Goal: Task Accomplishment & Management: Manage account settings

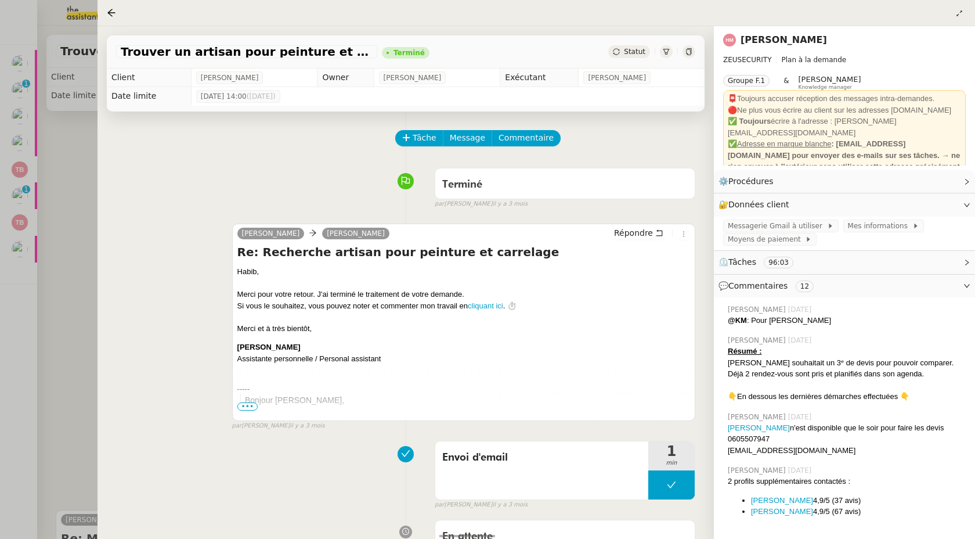
click at [39, 212] on div at bounding box center [487, 269] width 975 height 539
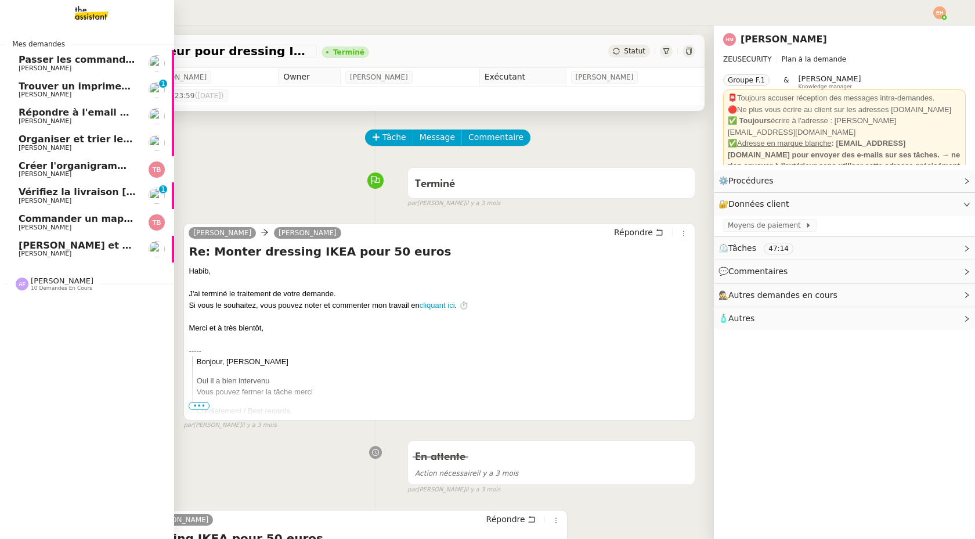
click at [42, 197] on span "[PERSON_NAME]" at bounding box center [45, 201] width 53 height 8
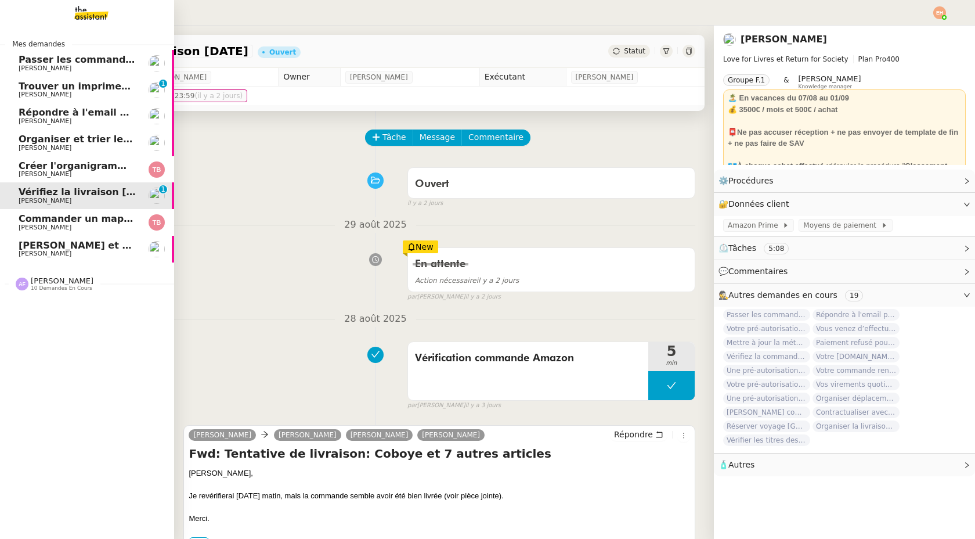
click at [86, 96] on span "[PERSON_NAME]" at bounding box center [77, 94] width 117 height 7
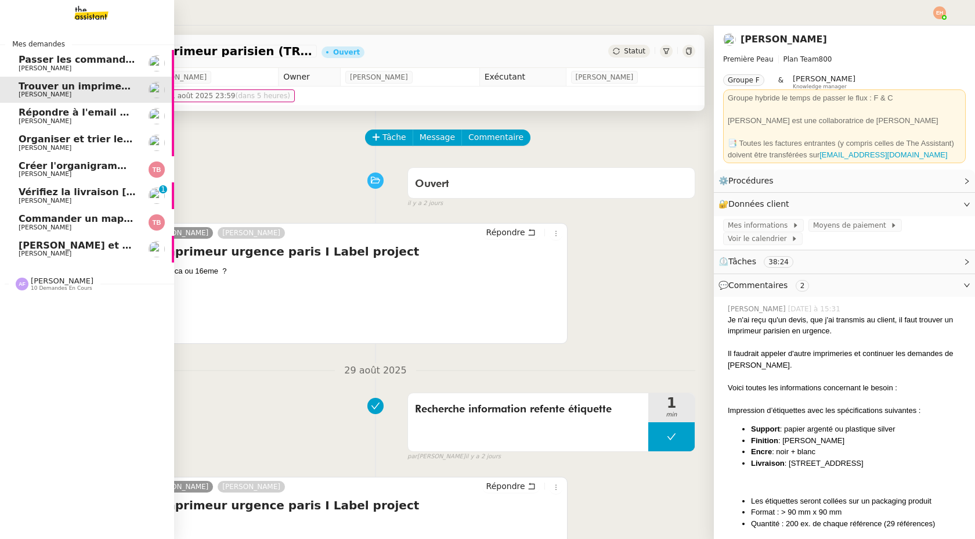
click at [51, 111] on span "Répondre à l'email pour l'utilisation de l'image" at bounding box center [141, 112] width 245 height 11
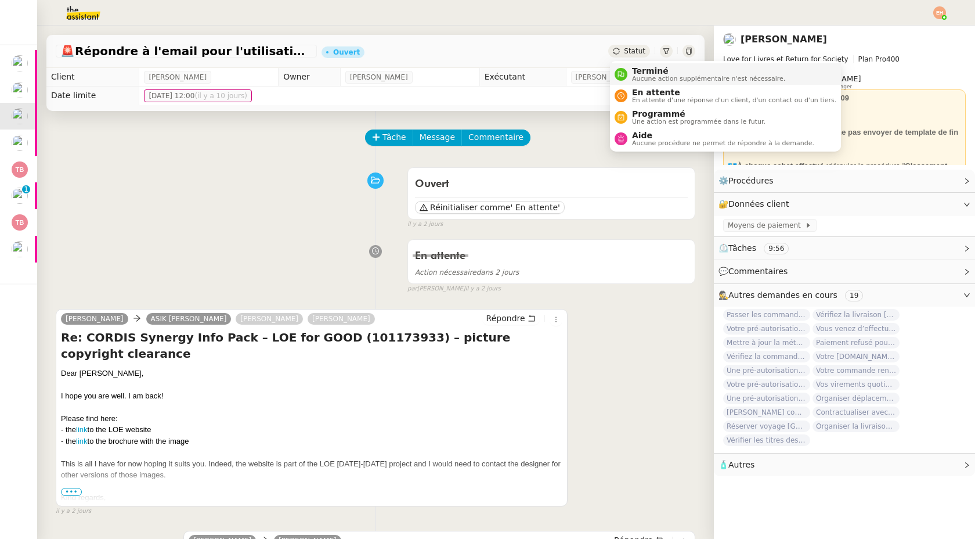
click at [647, 80] on span "Aucune action supplémentaire n'est nécessaire." at bounding box center [708, 78] width 153 height 6
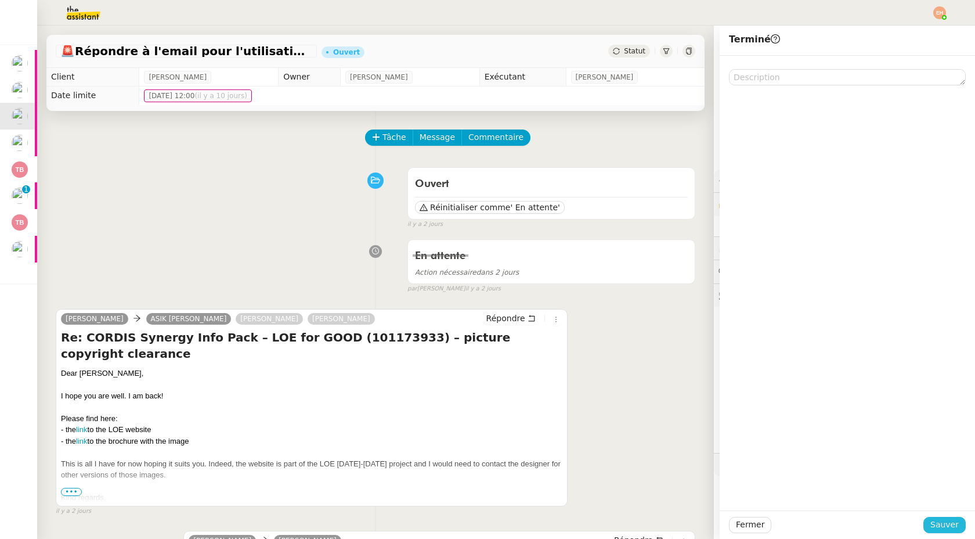
click at [933, 528] on span "Sauver" at bounding box center [945, 524] width 28 height 13
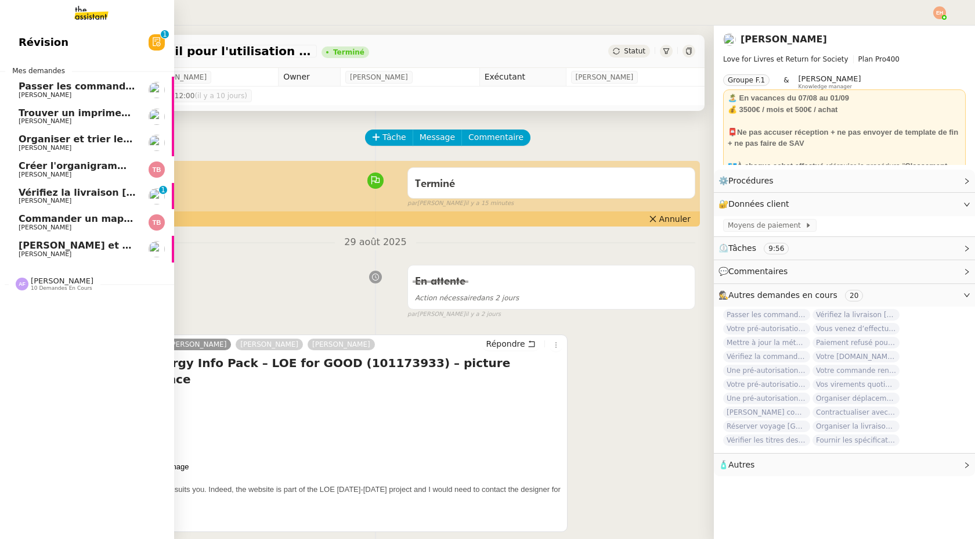
click at [75, 205] on link "Vérifiez la livraison [DATE] [PERSON_NAME] MAS 0 1 2 3 4 5 6 7 8 9" at bounding box center [87, 196] width 174 height 27
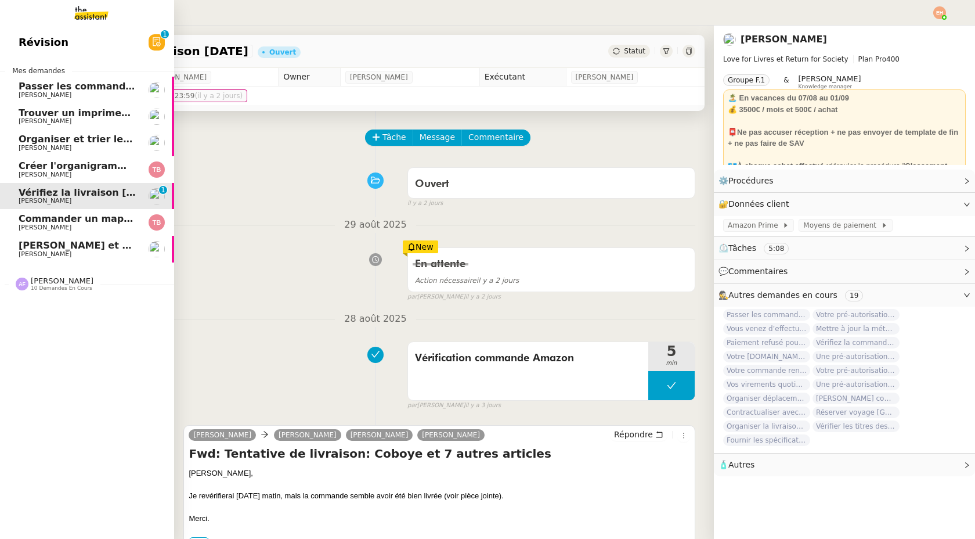
click at [110, 171] on span "[PERSON_NAME]" at bounding box center [77, 174] width 117 height 7
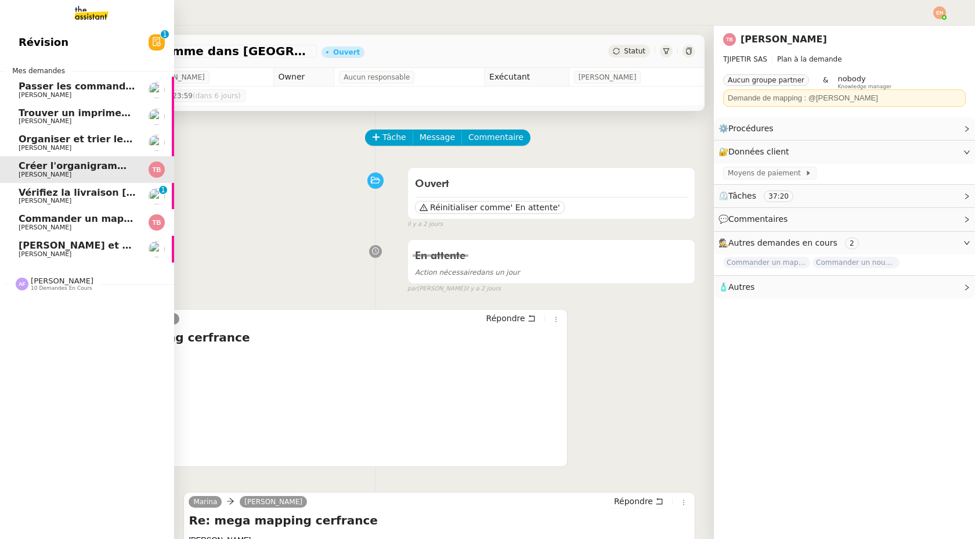
click at [50, 222] on span "Commander un mapping pour ACORA" at bounding box center [116, 218] width 195 height 11
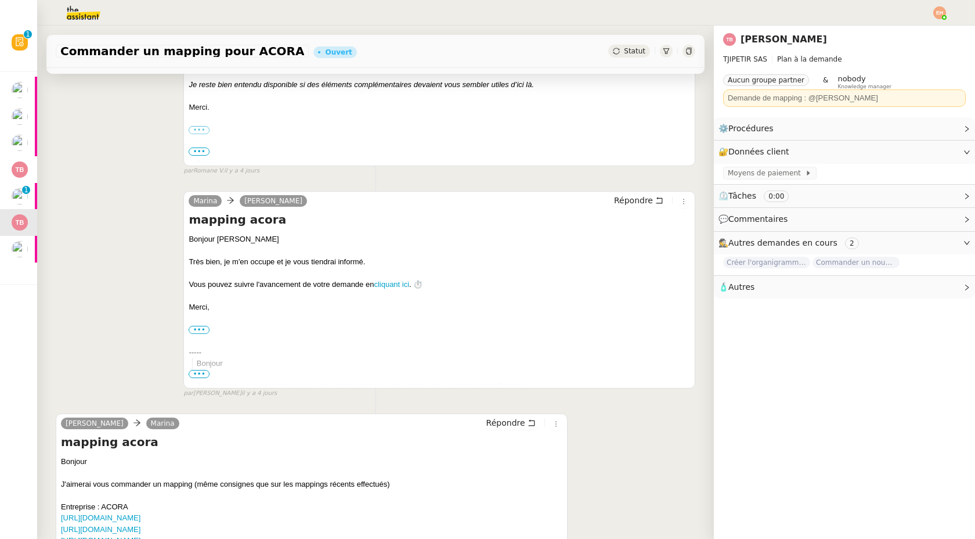
scroll to position [589, 0]
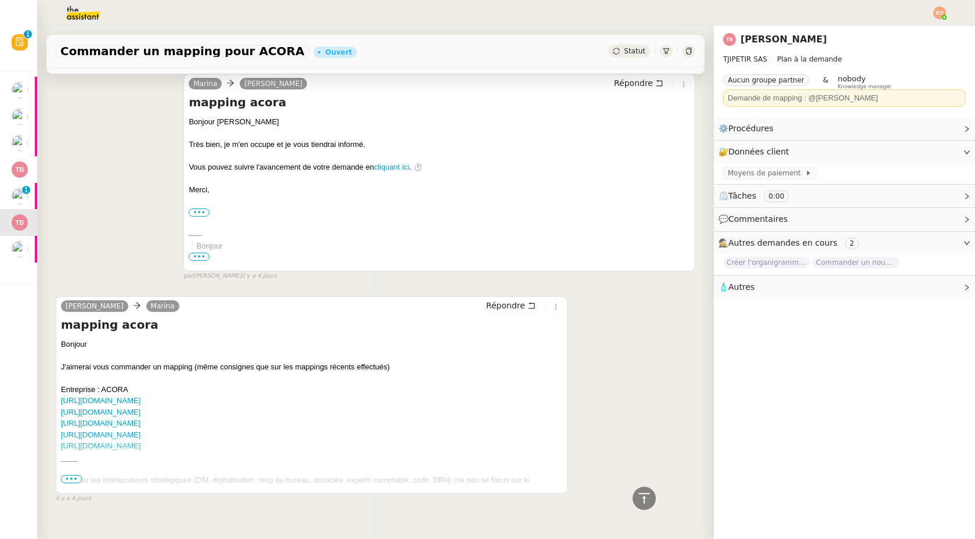
click at [69, 476] on span "•••" at bounding box center [71, 479] width 21 height 8
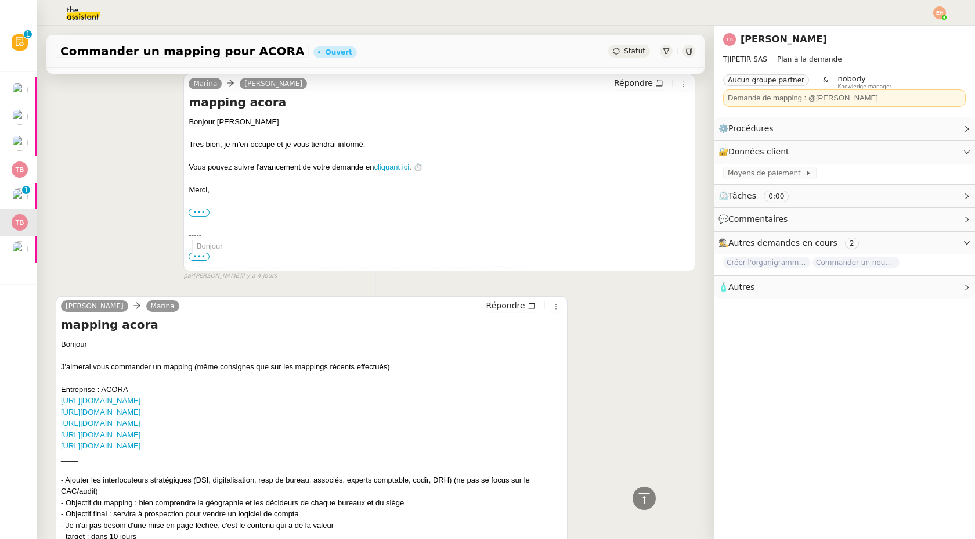
scroll to position [751, 0]
